Goal: Communication & Community: Answer question/provide support

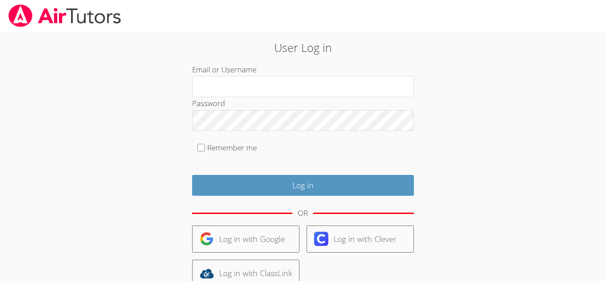
type input "[EMAIL_ADDRESS][DOMAIN_NAME]"
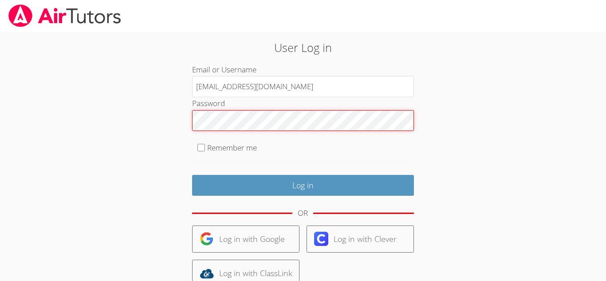
click at [192, 175] on input "Log in" at bounding box center [303, 185] width 222 height 21
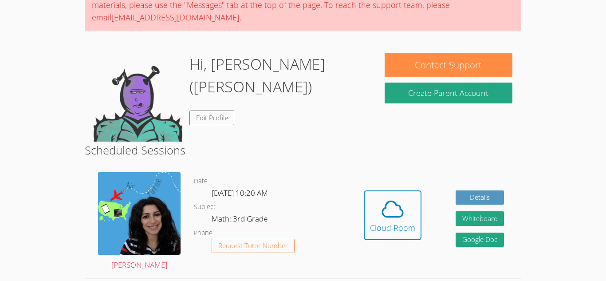
scroll to position [89, 0]
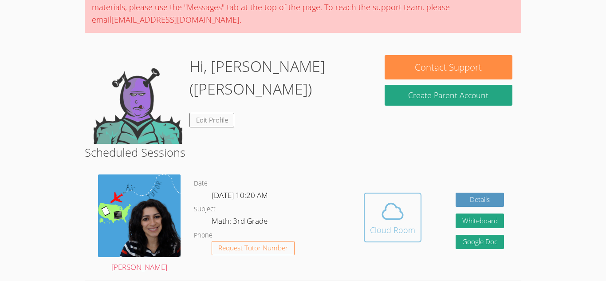
click at [391, 212] on icon at bounding box center [392, 211] width 25 height 25
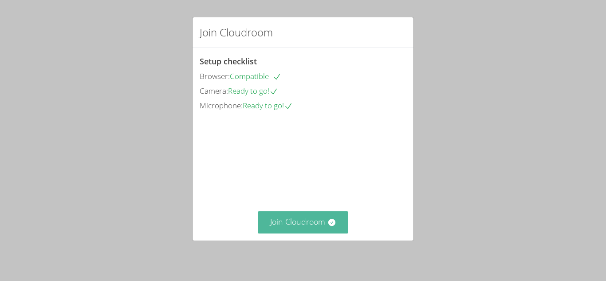
click at [281, 221] on button "Join Cloudroom" at bounding box center [303, 222] width 91 height 22
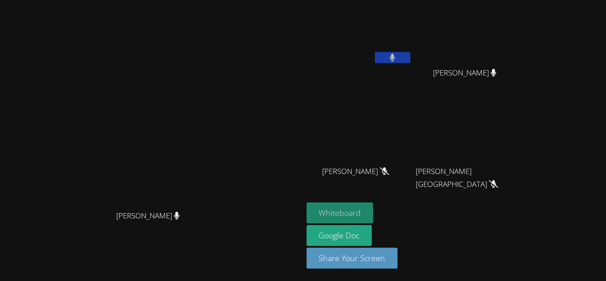
click at [374, 207] on button "Whiteboard" at bounding box center [340, 212] width 67 height 21
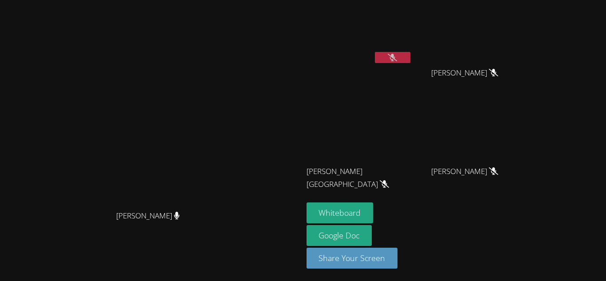
click at [218, 95] on video at bounding box center [151, 123] width 133 height 166
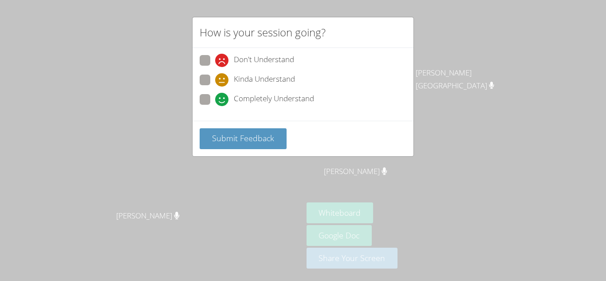
click at [197, 97] on div "Don't Understand Kinda Understand Completely Understand" at bounding box center [303, 84] width 221 height 73
click at [215, 106] on span at bounding box center [215, 106] width 0 height 0
click at [215, 96] on input "Completely Understand" at bounding box center [219, 98] width 8 height 8
radio input "true"
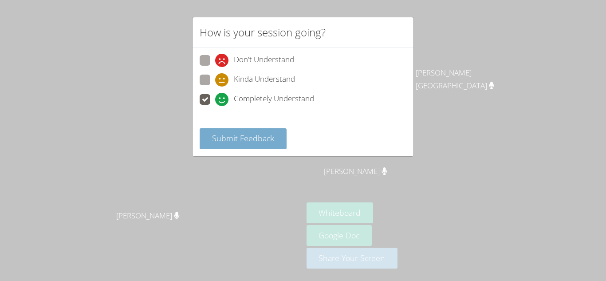
click at [230, 132] on button "Submit Feedback" at bounding box center [243, 138] width 87 height 21
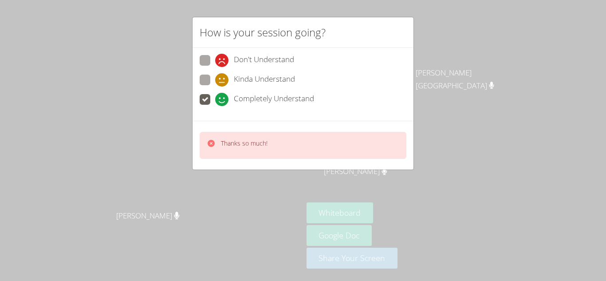
click at [230, 132] on div "Thanks so much!" at bounding box center [303, 145] width 207 height 27
